Goal: Download file/media

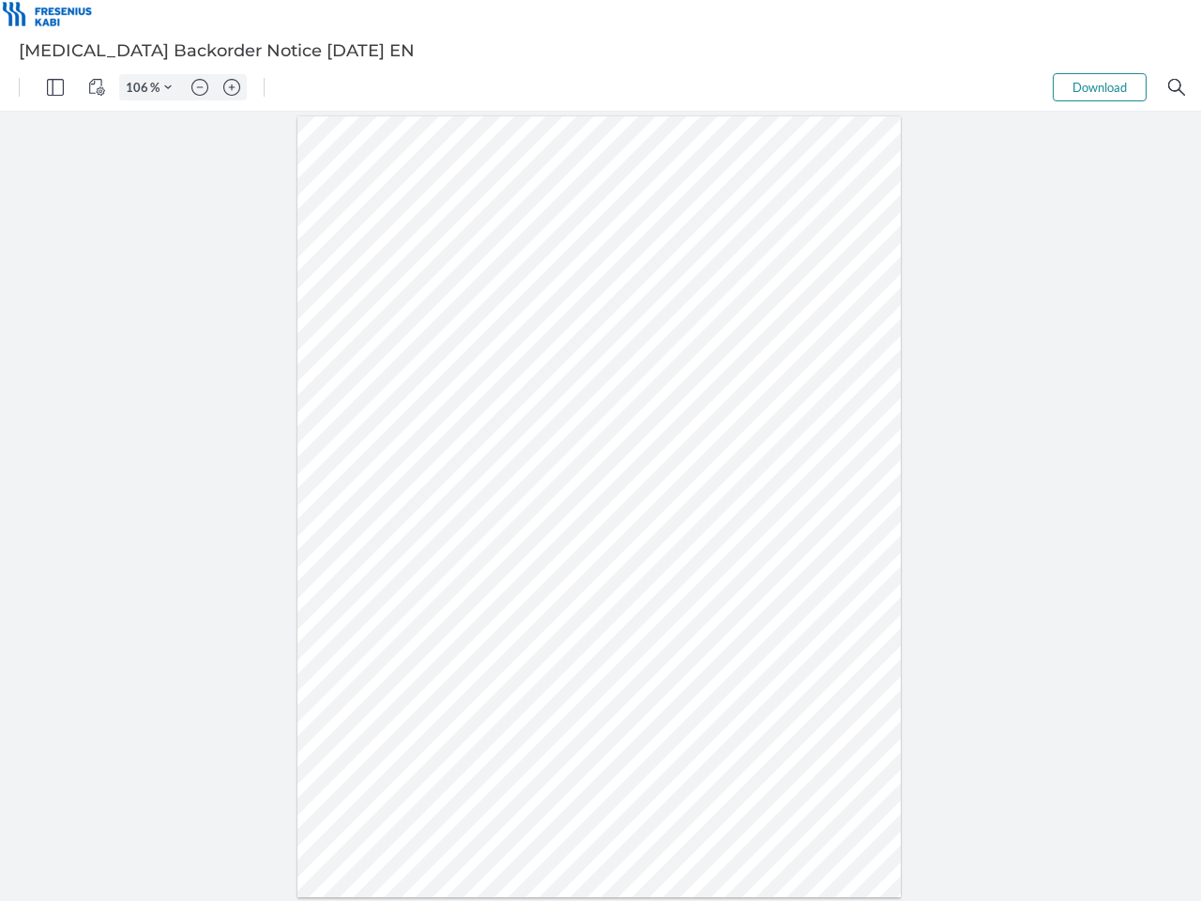
click at [55, 87] on img "Panel" at bounding box center [55, 87] width 17 height 17
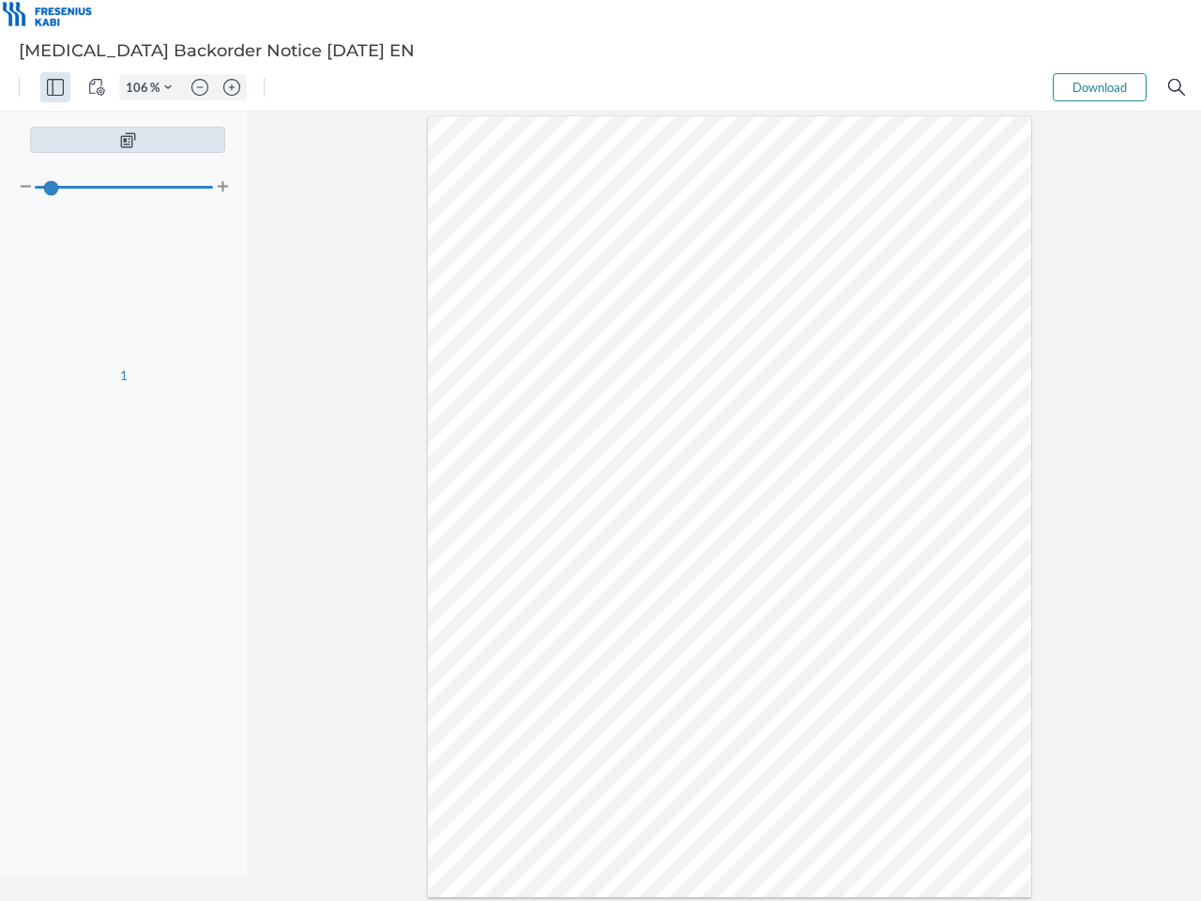
click at [97, 87] on img "View Controls" at bounding box center [96, 87] width 17 height 17
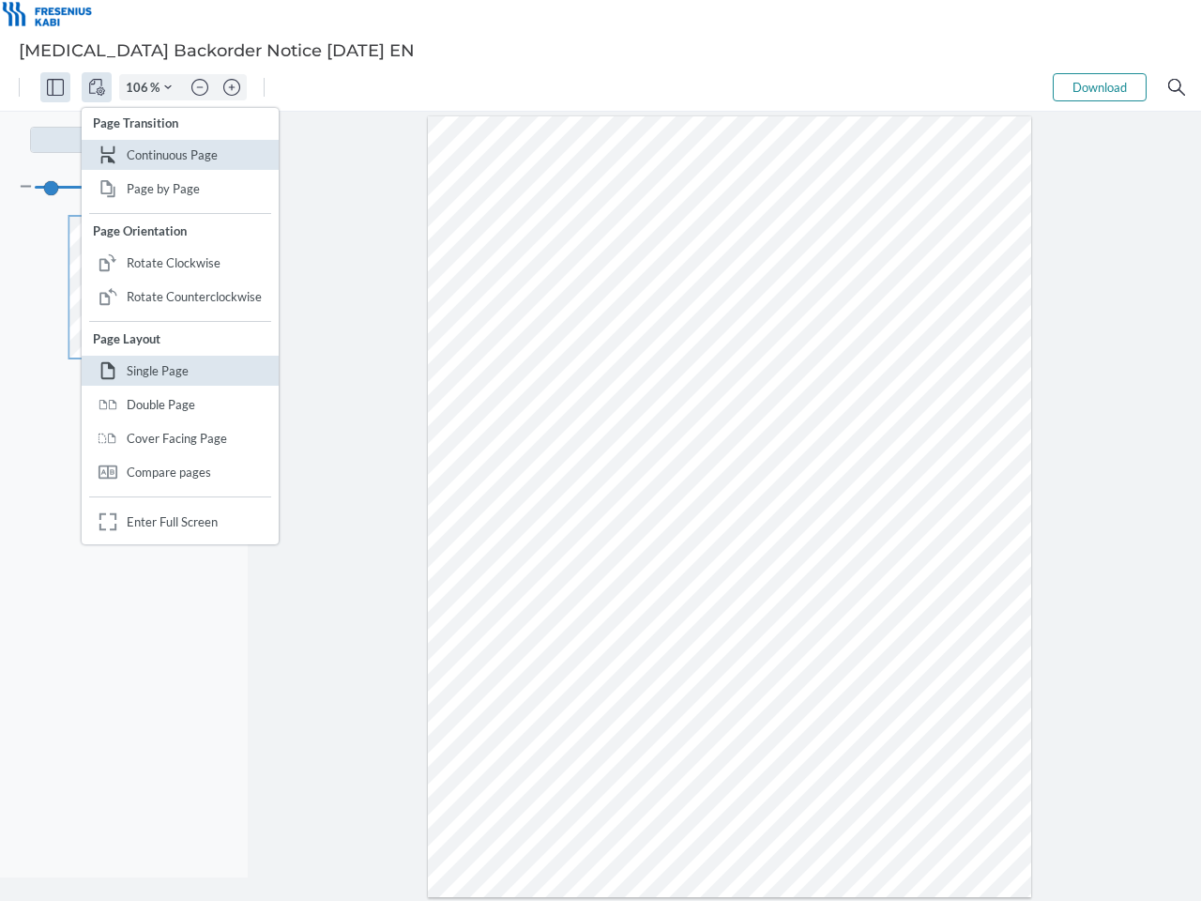
click at [140, 87] on input "106" at bounding box center [135, 87] width 30 height 17
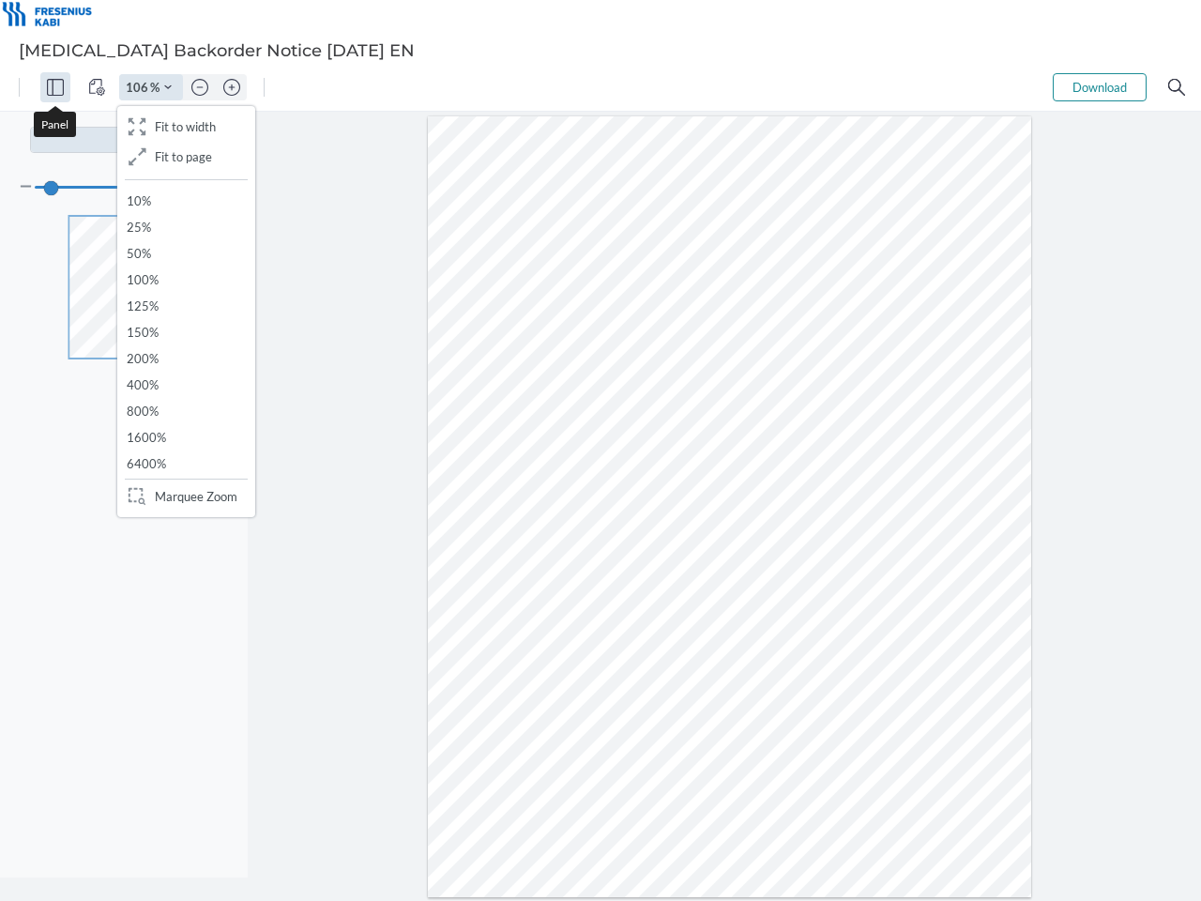
click at [168, 87] on img "Zoom Controls" at bounding box center [168, 88] width 8 height 8
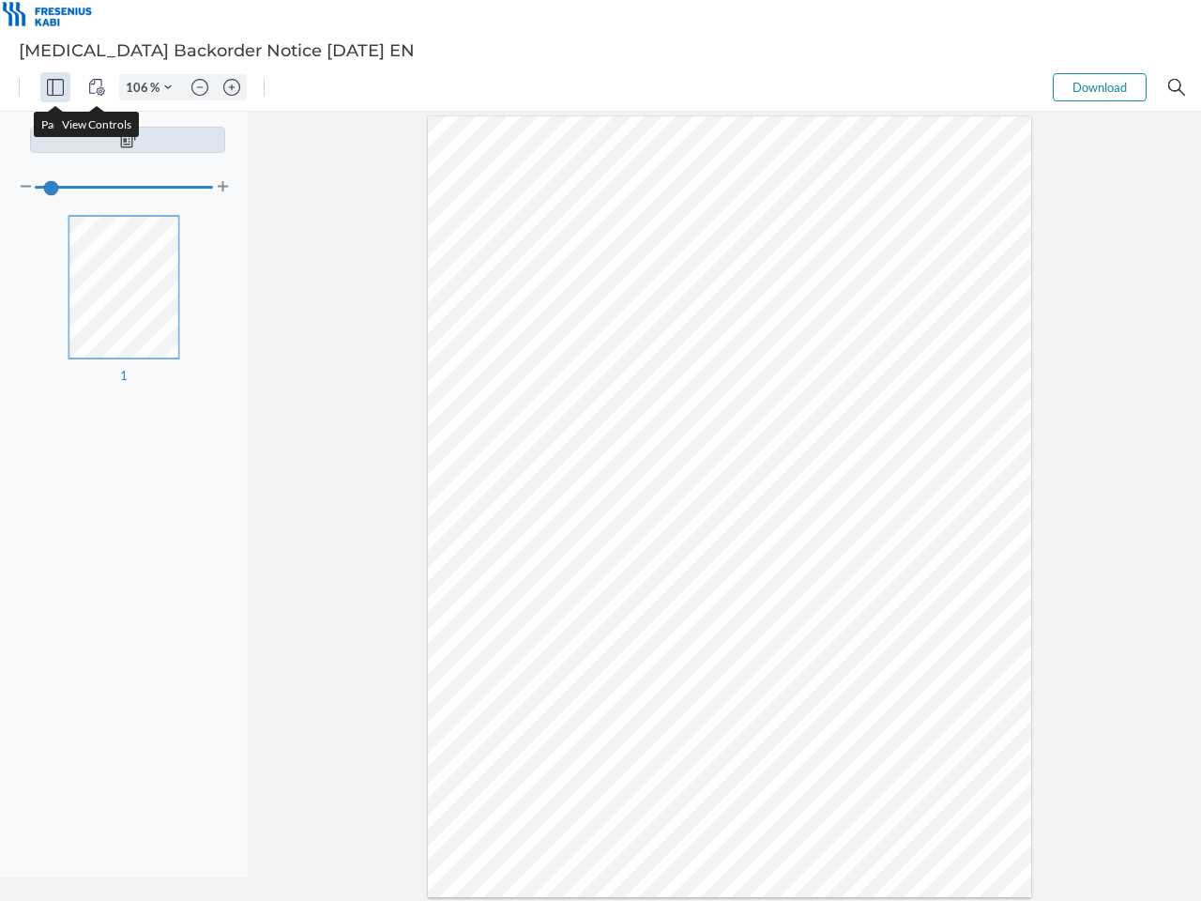
click at [200, 87] on img "Zoom out" at bounding box center [199, 87] width 17 height 17
click at [232, 87] on img "Zoom in" at bounding box center [231, 87] width 17 height 17
type input "106"
click at [1100, 87] on button "Download" at bounding box center [1100, 87] width 94 height 28
click at [1177, 87] on img "Search" at bounding box center [1176, 87] width 17 height 17
